Goal: Information Seeking & Learning: Learn about a topic

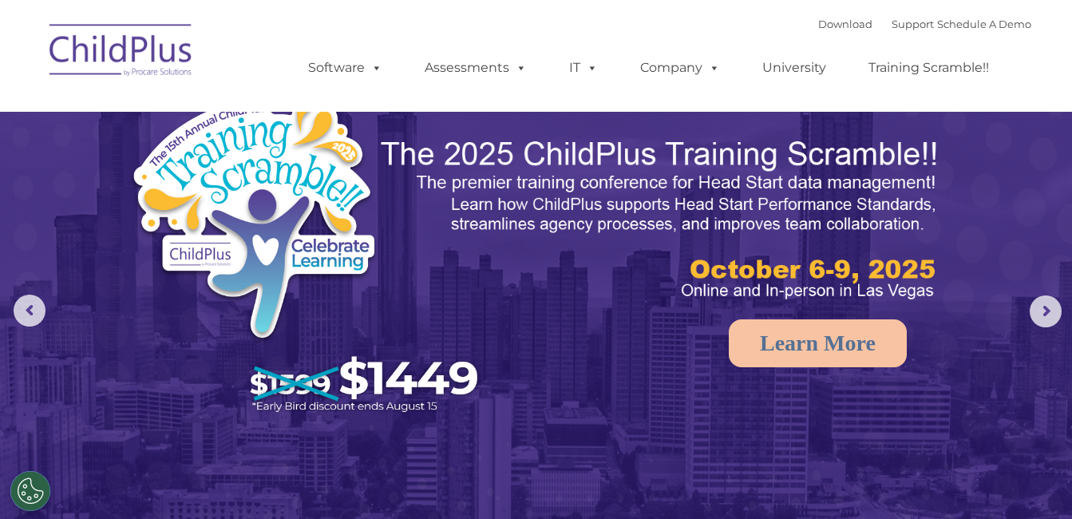
select select "MEDIUM"
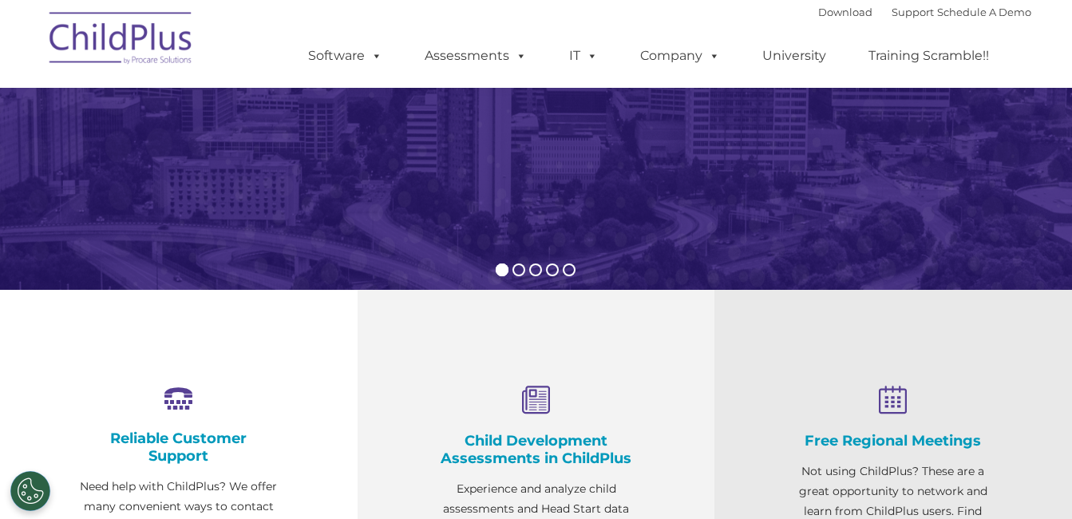
scroll to position [75, 0]
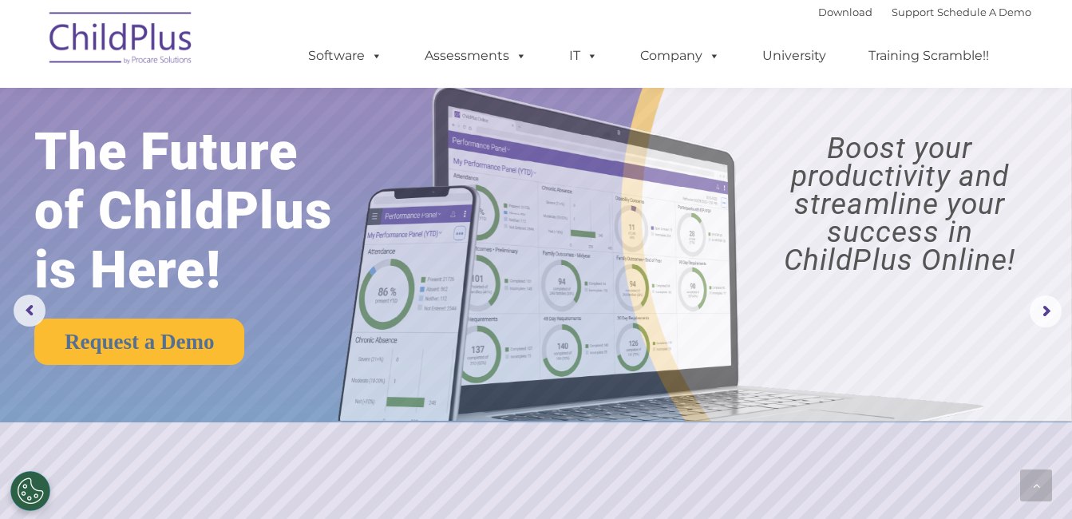
scroll to position [563, 0]
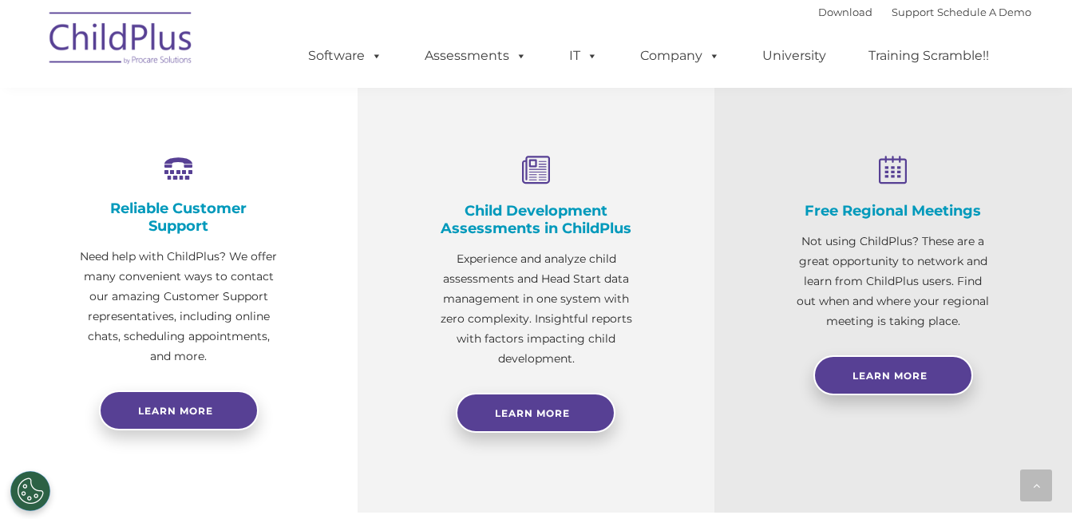
select select "MEDIUM"
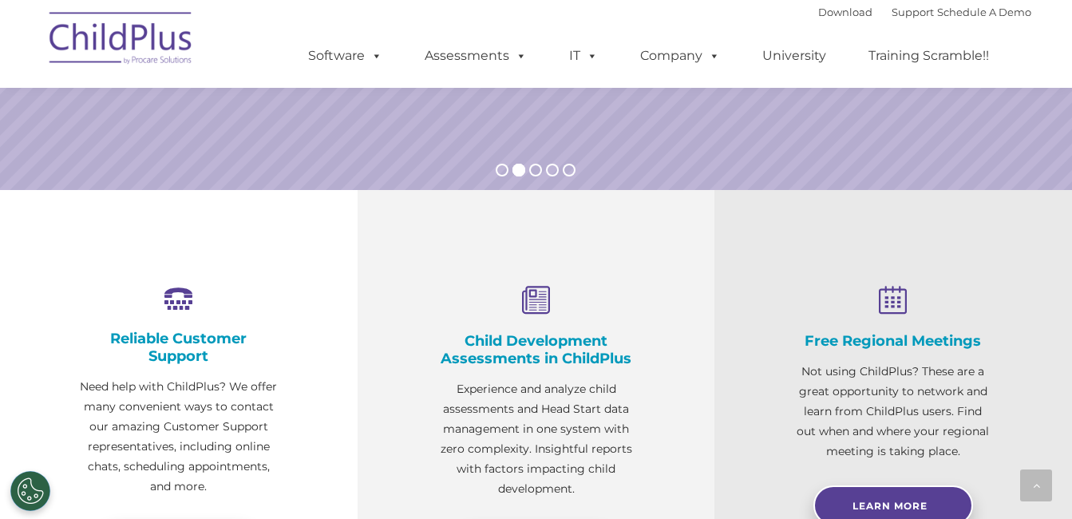
scroll to position [0, 0]
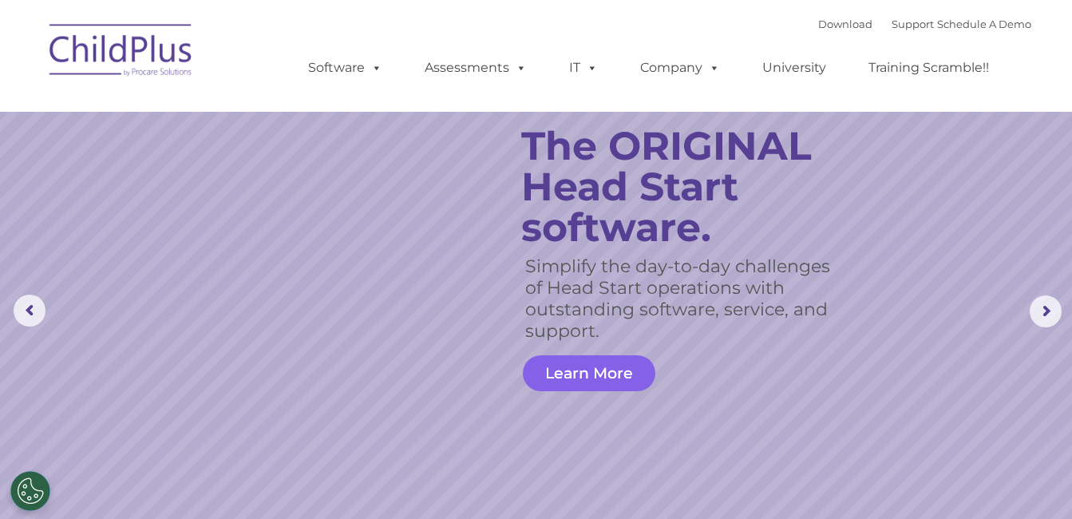
click at [613, 373] on link "Learn More" at bounding box center [589, 373] width 133 height 36
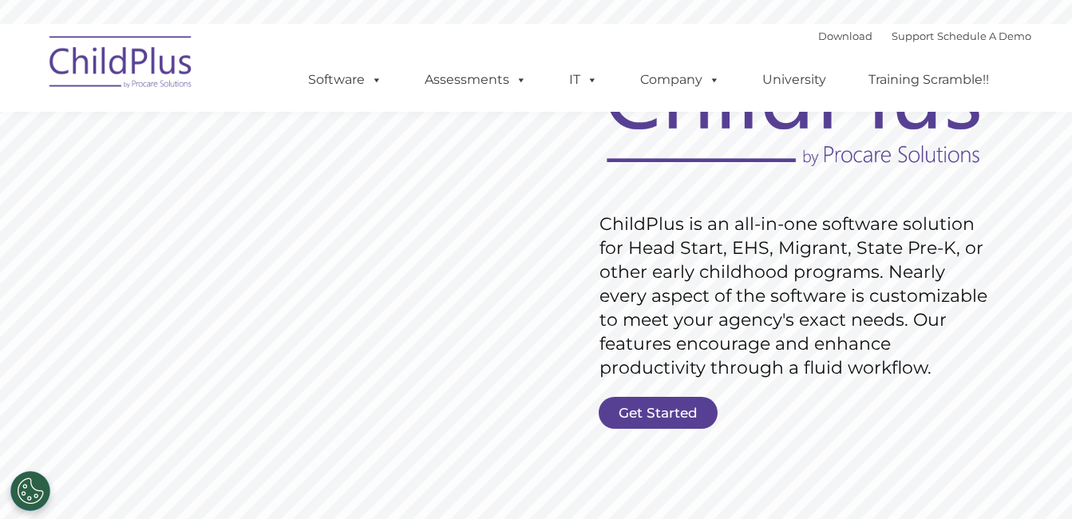
scroll to position [149, 0]
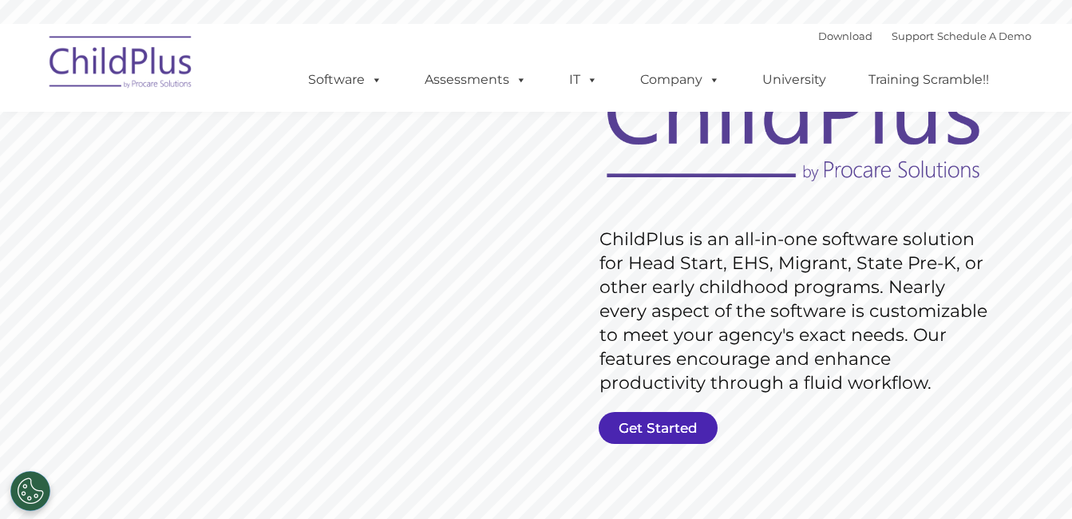
click at [627, 436] on link "Get Started" at bounding box center [658, 428] width 119 height 32
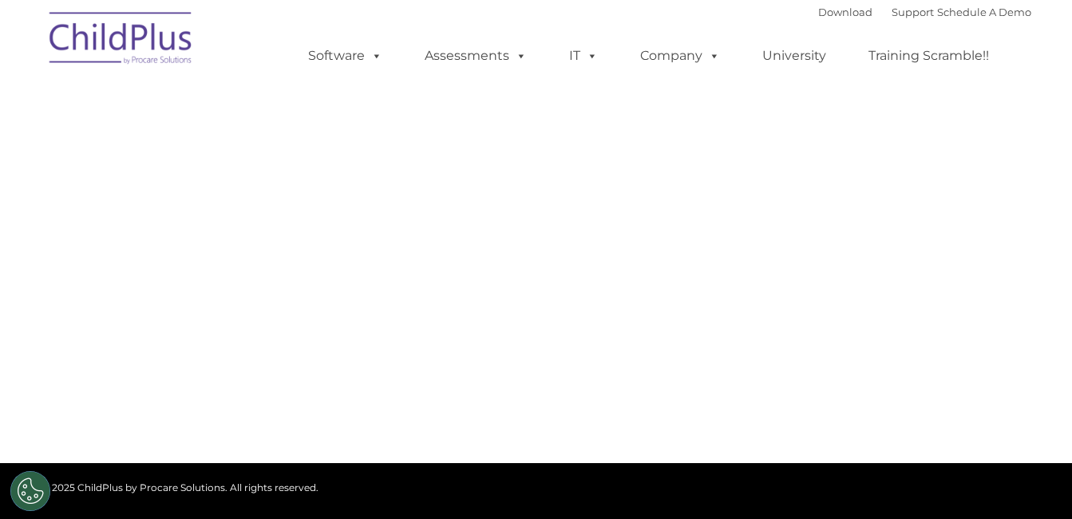
type input ""
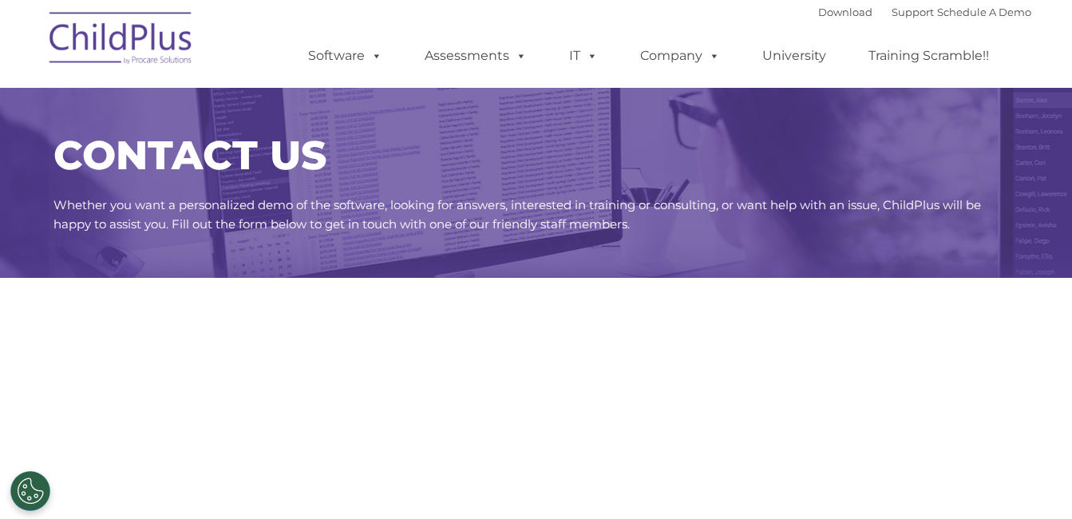
select select "MEDIUM"
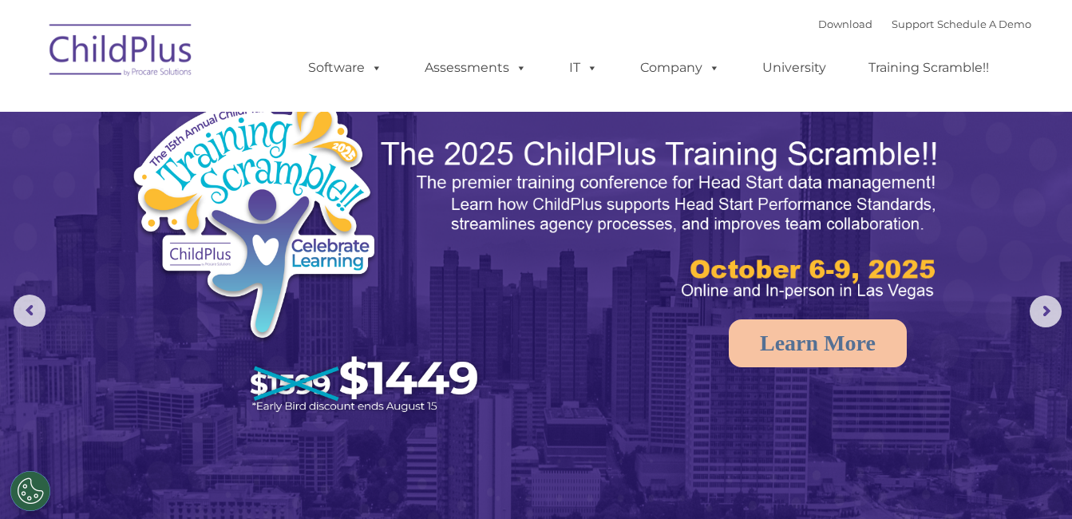
select select "MEDIUM"
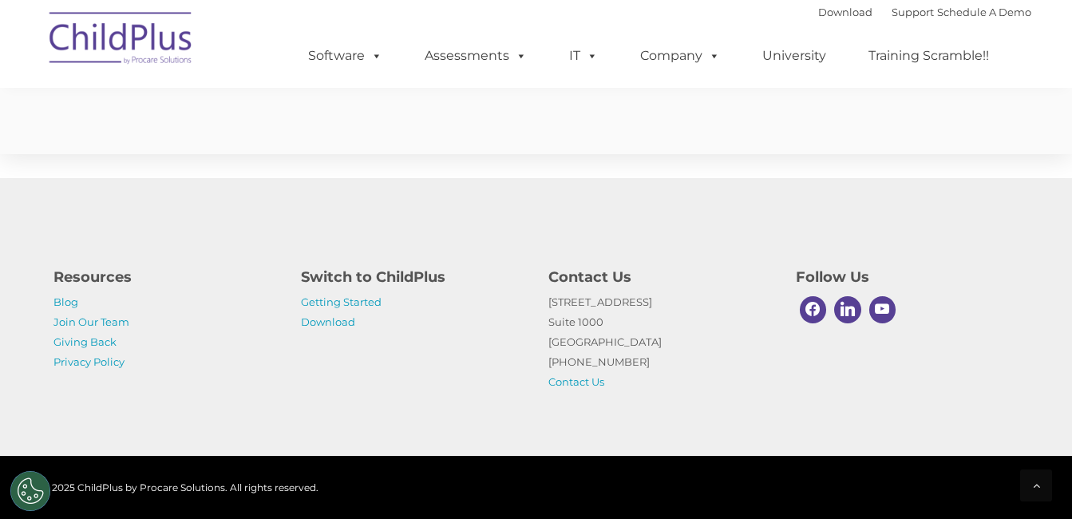
scroll to position [4002, 0]
click at [347, 316] on link "Download" at bounding box center [328, 321] width 54 height 13
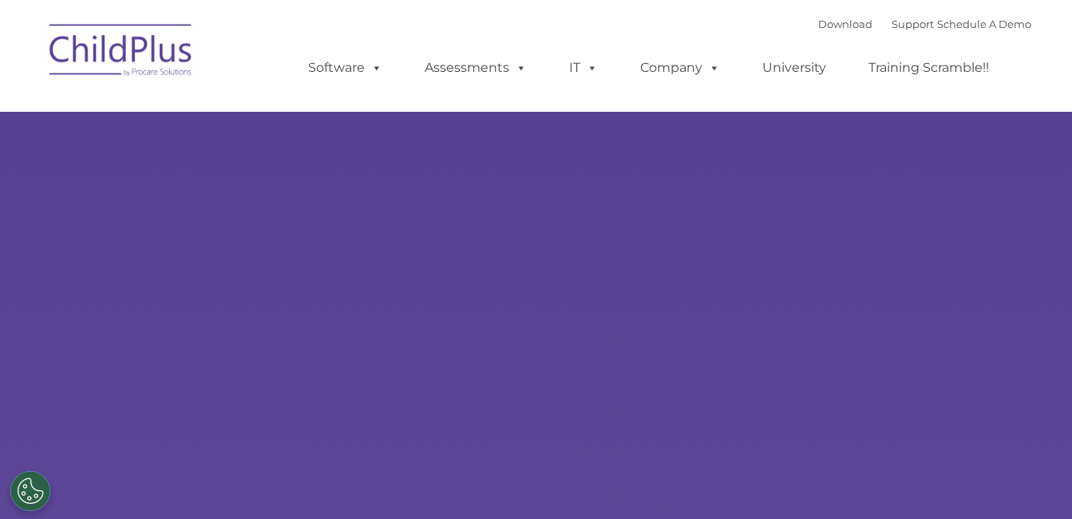
type input ""
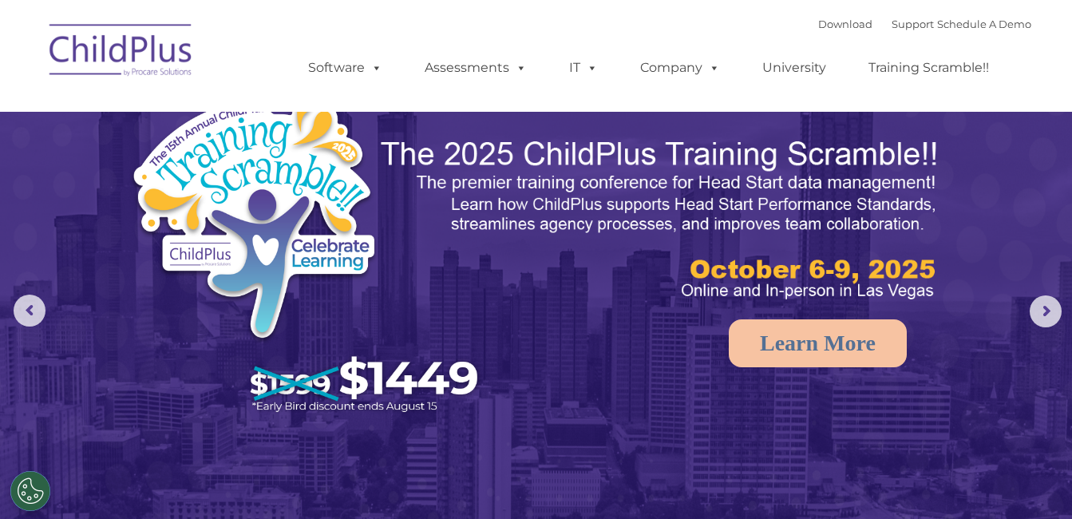
select select "MEDIUM"
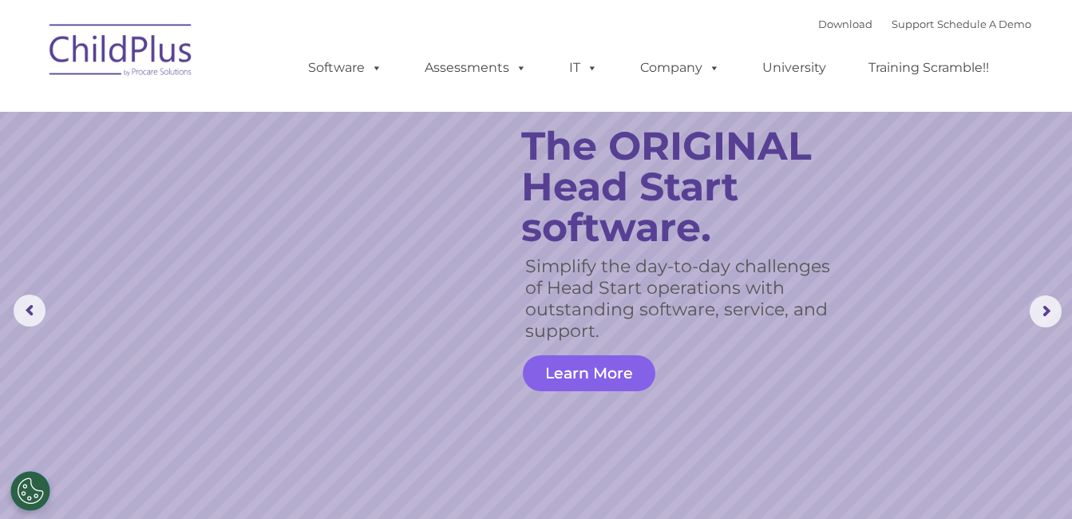
click at [608, 375] on link "Learn More" at bounding box center [589, 373] width 133 height 36
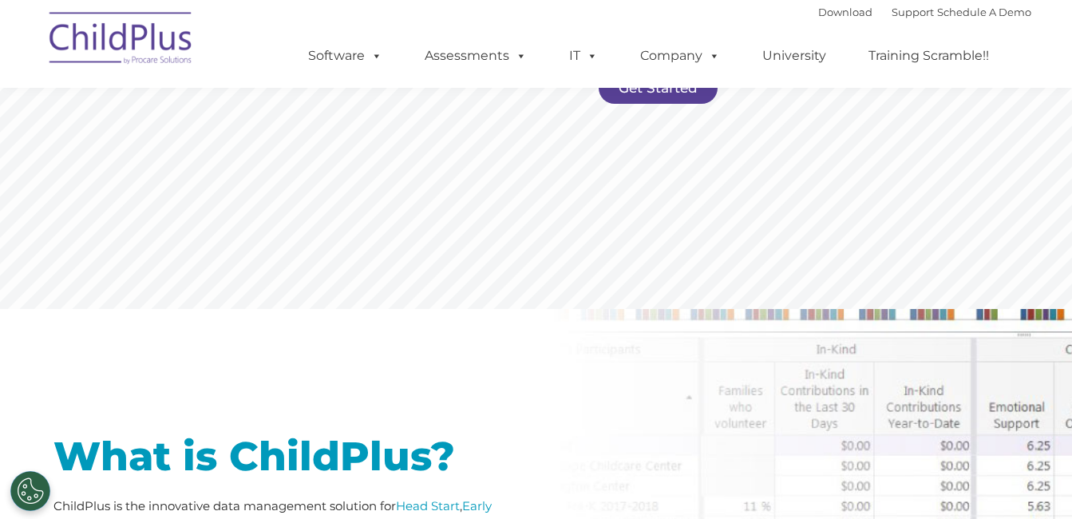
scroll to position [467, 0]
